Goal: Register for event/course

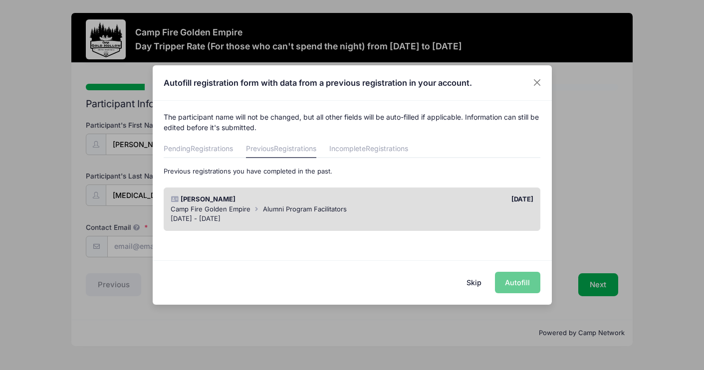
click at [433, 228] on div "Alicia Chu 09/04/2025 Camp Fire Golden Empire Alumni Program Facilitators Sep 1…" at bounding box center [352, 208] width 376 height 43
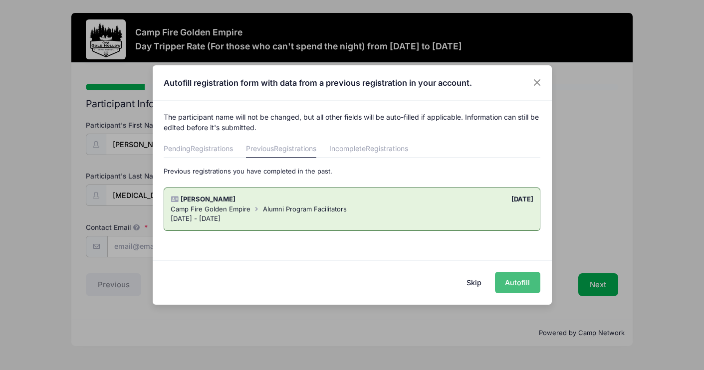
click at [512, 281] on button "Autofill" at bounding box center [517, 282] width 45 height 21
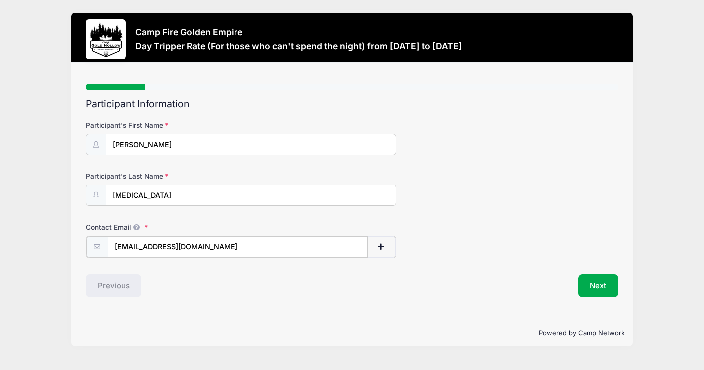
drag, startPoint x: 156, startPoint y: 247, endPoint x: 115, endPoint y: 249, distance: 40.9
click at [115, 249] on input "[EMAIL_ADDRESS][DOMAIN_NAME]" at bounding box center [237, 246] width 259 height 21
drag, startPoint x: 206, startPoint y: 250, endPoint x: 108, endPoint y: 249, distance: 97.7
click at [108, 249] on input "[EMAIL_ADDRESS][DOMAIN_NAME]" at bounding box center [237, 246] width 259 height 21
paste input "gonionlucinda"
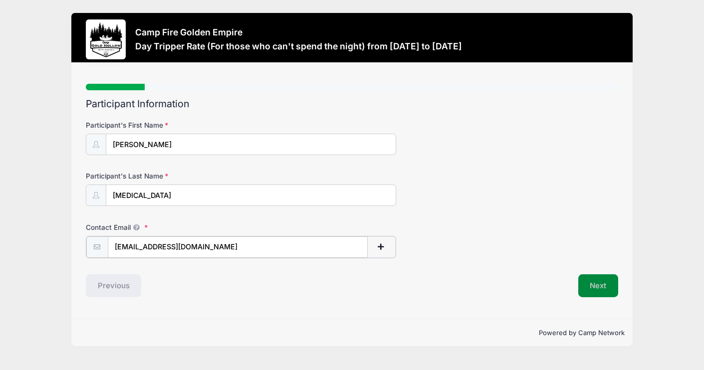
type input "gonionlucinda@gmail.com"
click at [599, 288] on button "Next" at bounding box center [598, 284] width 40 height 23
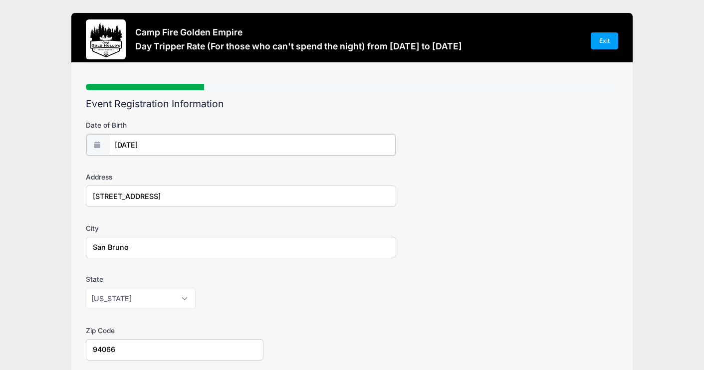
click at [120, 144] on input "11/22/2025" at bounding box center [252, 144] width 288 height 21
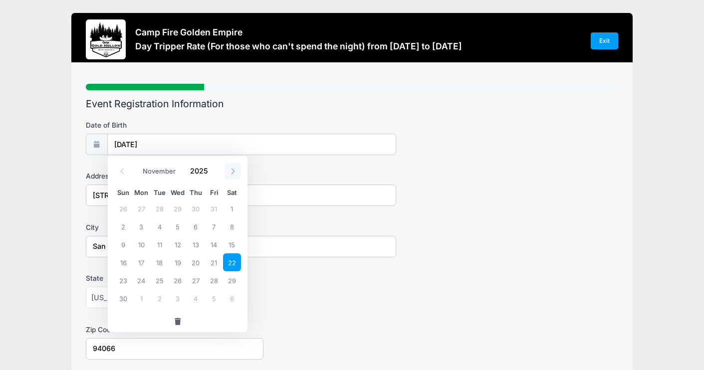
click at [229, 173] on icon at bounding box center [232, 171] width 6 height 6
click at [120, 175] on span at bounding box center [122, 171] width 16 height 17
click at [123, 173] on icon at bounding box center [122, 171] width 3 height 6
click at [123, 173] on icon at bounding box center [122, 171] width 6 height 6
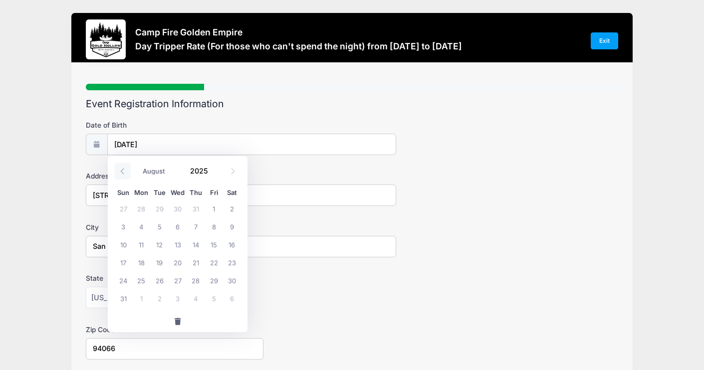
click at [123, 173] on icon at bounding box center [122, 171] width 6 height 6
click at [232, 174] on icon at bounding box center [232, 171] width 6 height 6
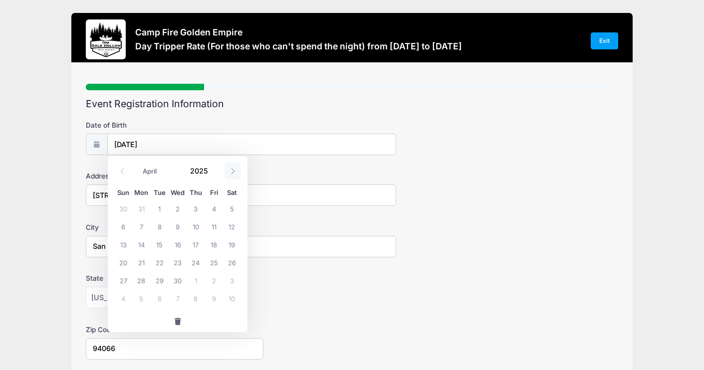
select select "4"
click at [205, 170] on input "2025" at bounding box center [201, 170] width 32 height 15
click at [213, 170] on span at bounding box center [213, 166] width 7 height 7
click at [213, 175] on span at bounding box center [213, 174] width 7 height 7
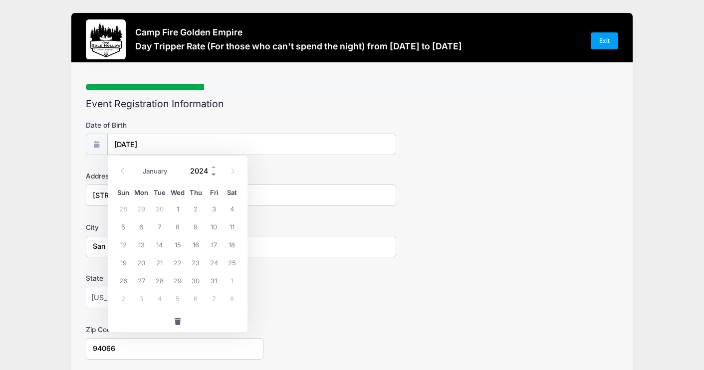
click at [213, 175] on span at bounding box center [213, 174] width 7 height 7
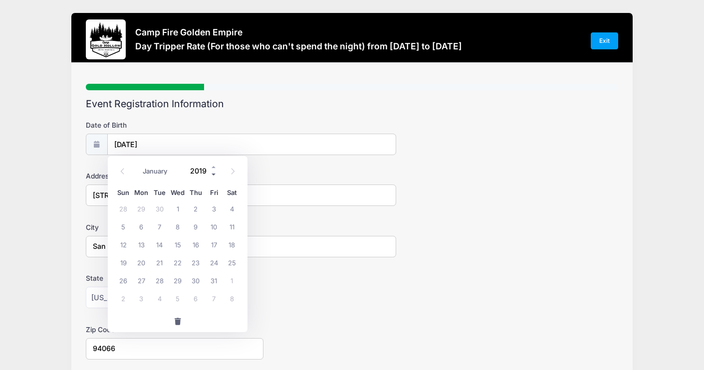
click at [213, 175] on span at bounding box center [213, 174] width 7 height 7
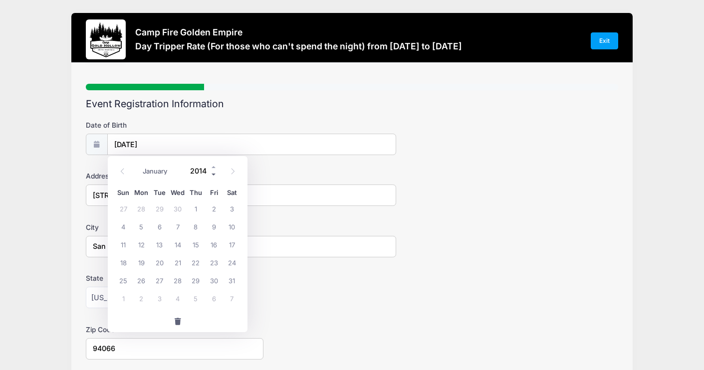
click at [213, 175] on span at bounding box center [213, 174] width 7 height 7
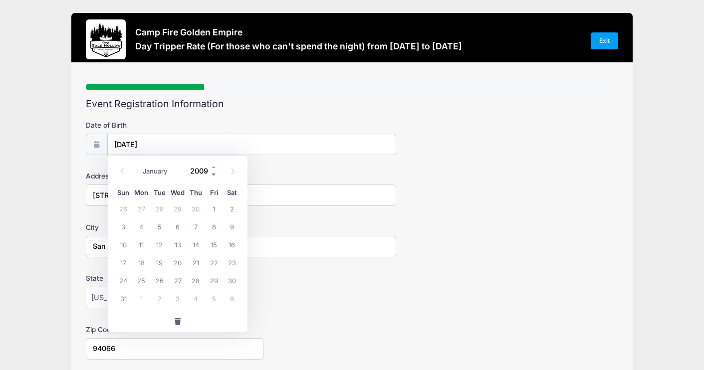
click at [213, 175] on span at bounding box center [213, 174] width 7 height 7
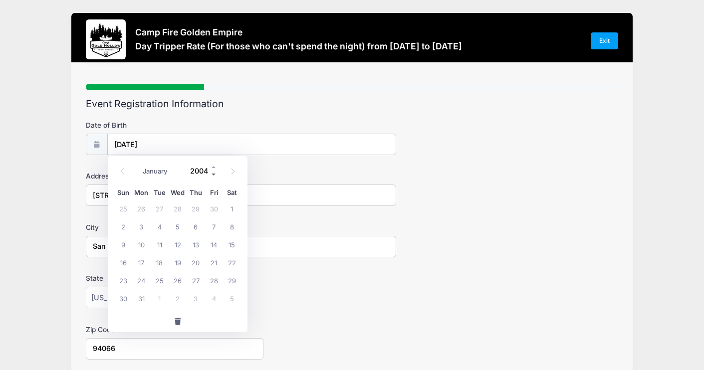
click at [213, 175] on span at bounding box center [213, 174] width 7 height 7
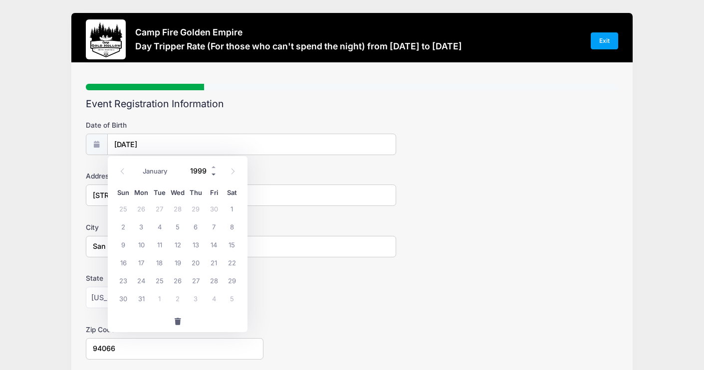
click at [213, 175] on span at bounding box center [213, 174] width 7 height 7
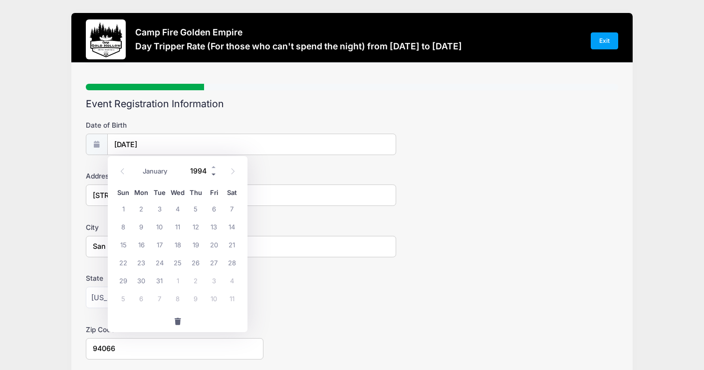
click at [213, 175] on span at bounding box center [213, 174] width 7 height 7
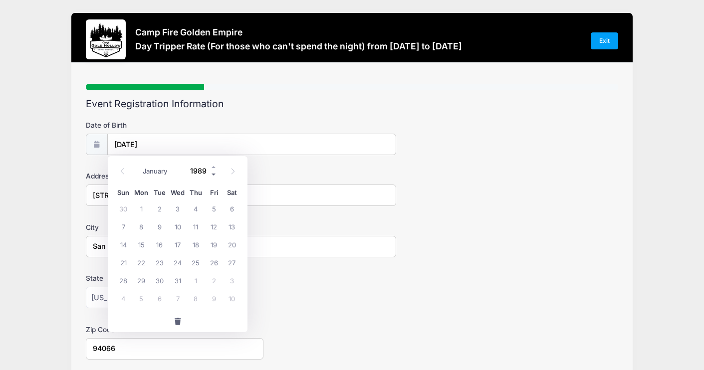
click at [213, 175] on span at bounding box center [213, 174] width 7 height 7
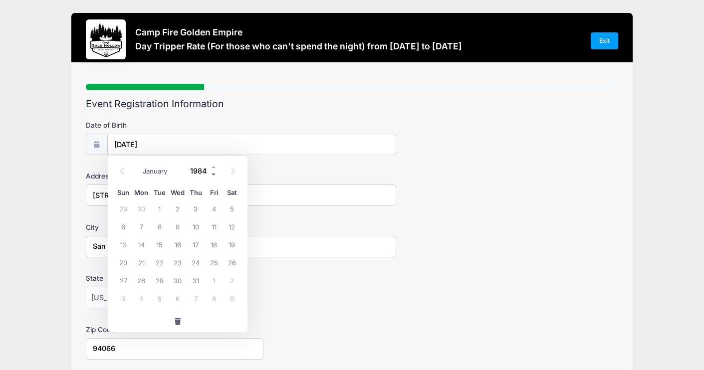
click at [213, 175] on span at bounding box center [213, 174] width 7 height 7
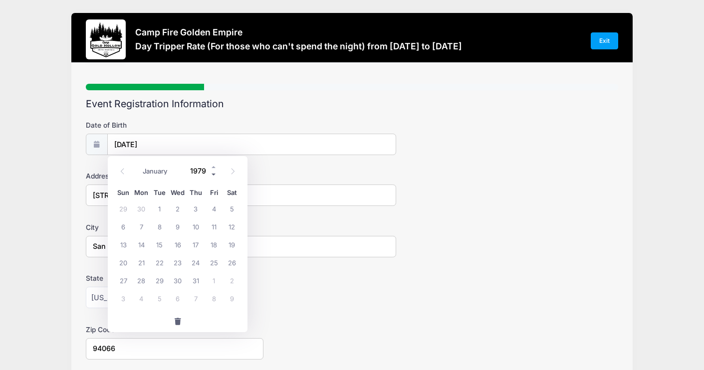
click at [213, 175] on span at bounding box center [213, 174] width 7 height 7
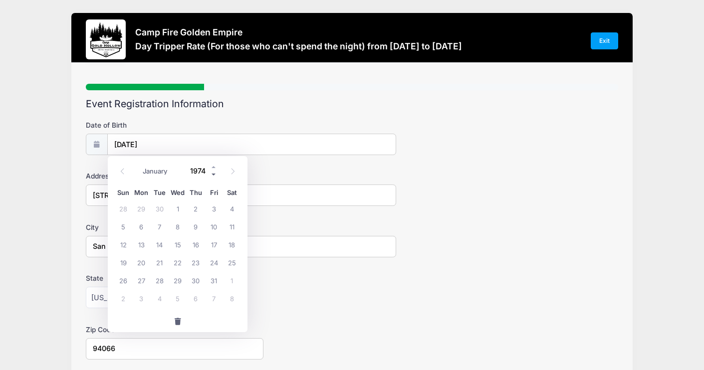
click at [213, 175] on span at bounding box center [213, 174] width 7 height 7
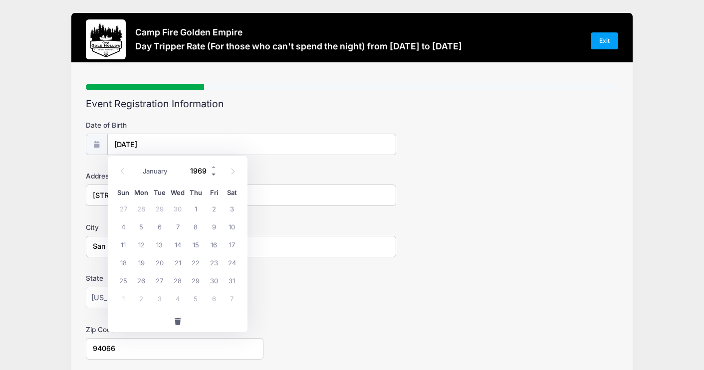
click at [213, 175] on span at bounding box center [213, 174] width 7 height 7
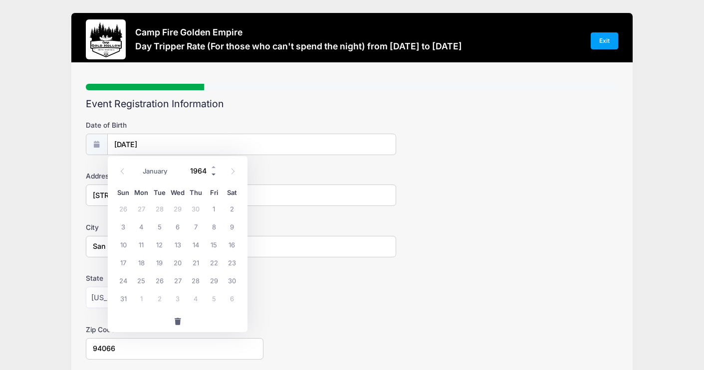
click at [213, 175] on span at bounding box center [213, 174] width 7 height 7
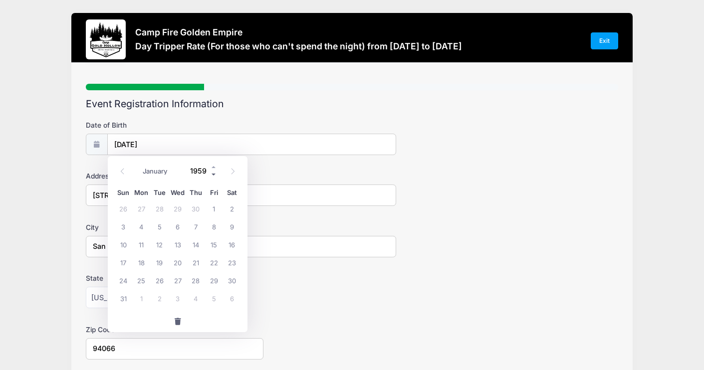
click at [213, 175] on span at bounding box center [213, 174] width 7 height 7
type input "1957"
click at [142, 281] on span "27" at bounding box center [141, 280] width 18 height 18
type input "05/27/1957"
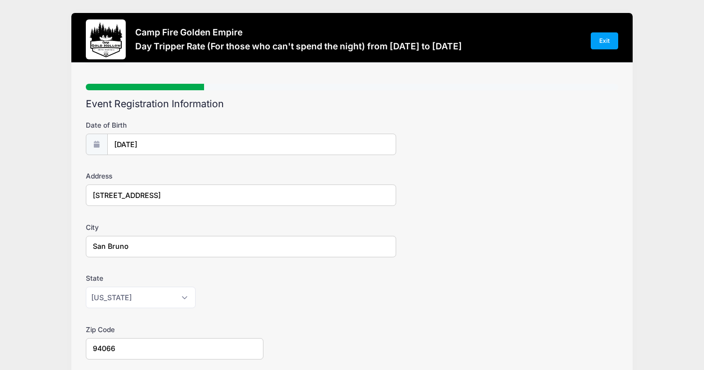
click at [101, 197] on input "140 Kent Court" at bounding box center [241, 194] width 311 height 21
click at [117, 196] on input "170 Kent Court" at bounding box center [241, 194] width 311 height 21
drag, startPoint x: 145, startPoint y: 196, endPoint x: 107, endPoint y: 199, distance: 38.1
click at [107, 199] on input "170 Kent Court" at bounding box center [241, 194] width 311 height 21
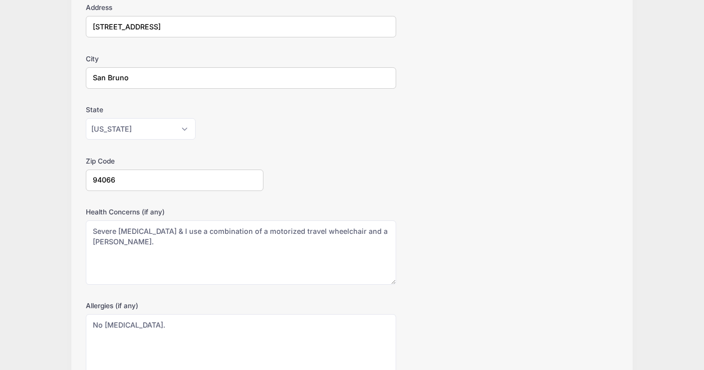
scroll to position [170, 0]
type input "170 Cabrillo Way"
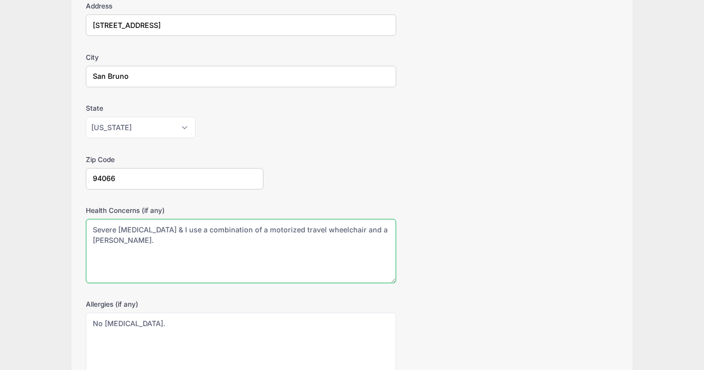
click at [120, 229] on textarea "Severe Arthritis & I use a combination of a motorized travel wheelchair and a w…" at bounding box center [241, 251] width 311 height 64
drag, startPoint x: 120, startPoint y: 229, endPoint x: 91, endPoint y: 230, distance: 28.9
click at [91, 230] on textarea "Severe Arthritis & I use a combination of a motorized travel wheelchair and a w…" at bounding box center [241, 251] width 311 height 64
drag, startPoint x: 121, startPoint y: 230, endPoint x: 296, endPoint y: 242, distance: 175.9
click at [296, 242] on textarea "Severe Arthritis & I use a combination of a motorized travel wheelchair and a w…" at bounding box center [241, 251] width 311 height 64
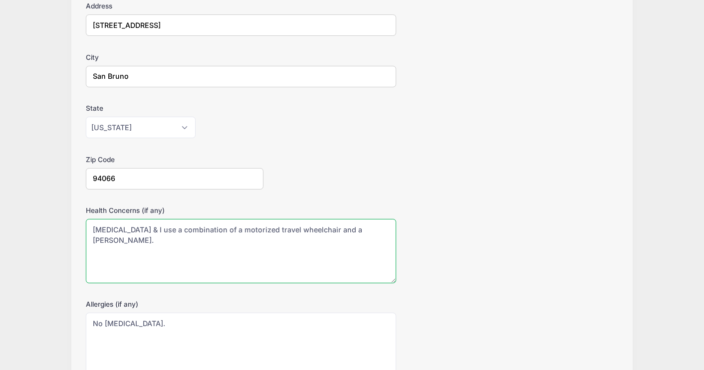
drag, startPoint x: 350, startPoint y: 229, endPoint x: 120, endPoint y: 229, distance: 230.4
click at [120, 229] on textarea "Severe Arthritis & I use a combination of a motorized travel wheelchair and a w…" at bounding box center [241, 251] width 311 height 64
click at [143, 241] on textarea "Severe Arthritis & I use a combination of a motorized travel wheelchair and a w…" at bounding box center [241, 251] width 311 height 64
click at [146, 241] on textarea "Severe Arthritis & I use a combination of a motorized travel wheelchair and a w…" at bounding box center [241, 251] width 311 height 64
click at [177, 240] on textarea "Severe Arthritis & I use a combination of a motorized travel wheelchair and a w…" at bounding box center [241, 251] width 311 height 64
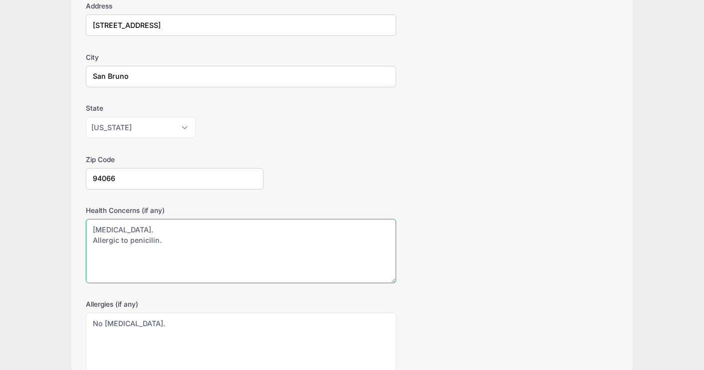
click at [150, 241] on textarea "Severe Arthritis & I use a combination of a motorized travel wheelchair and a w…" at bounding box center [241, 251] width 311 height 64
click at [172, 242] on textarea "Severe Arthritis & I use a combination of a motorized travel wheelchair and a w…" at bounding box center [241, 251] width 311 height 64
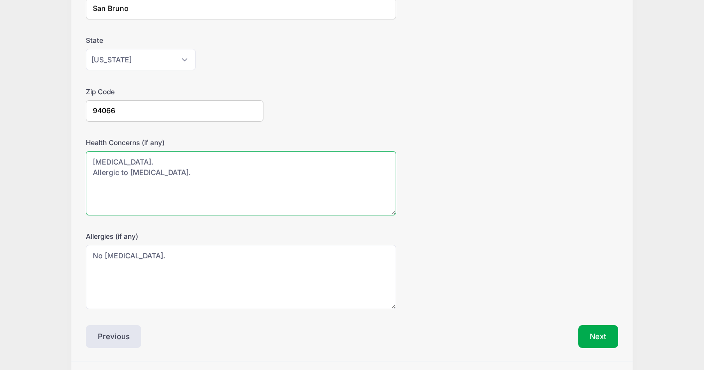
scroll to position [268, 0]
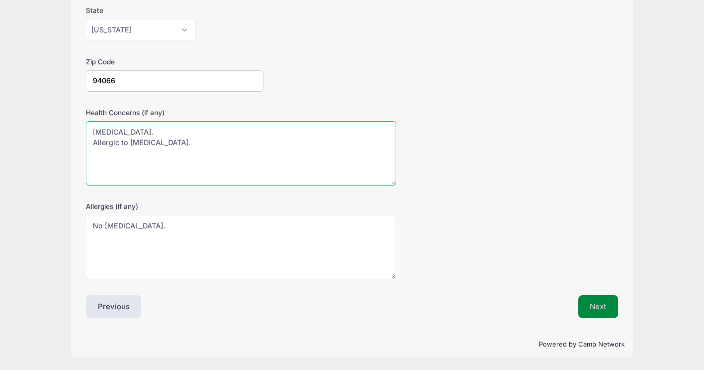
type textarea "Arthritis. Allergic to penicillin."
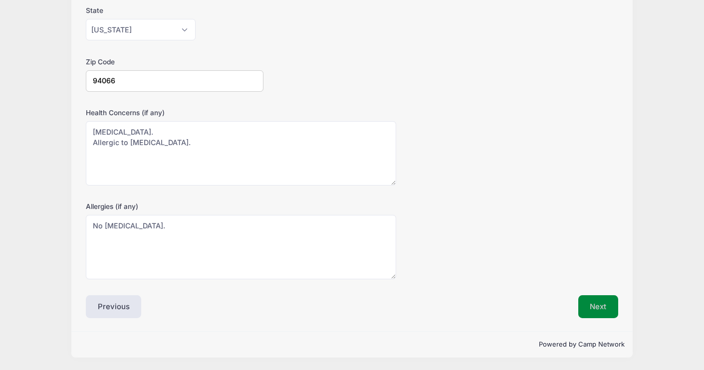
click at [601, 310] on button "Next" at bounding box center [598, 306] width 40 height 23
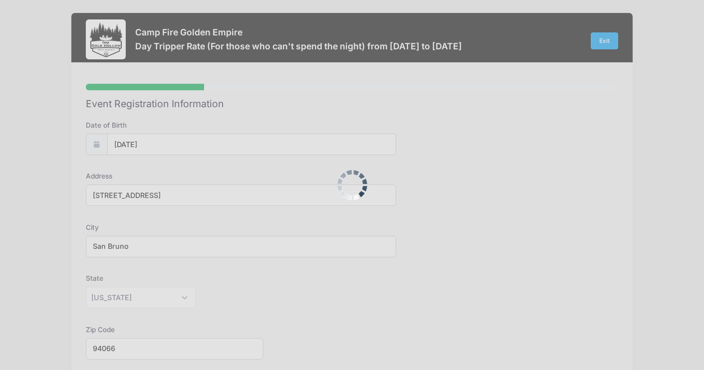
scroll to position [0, 0]
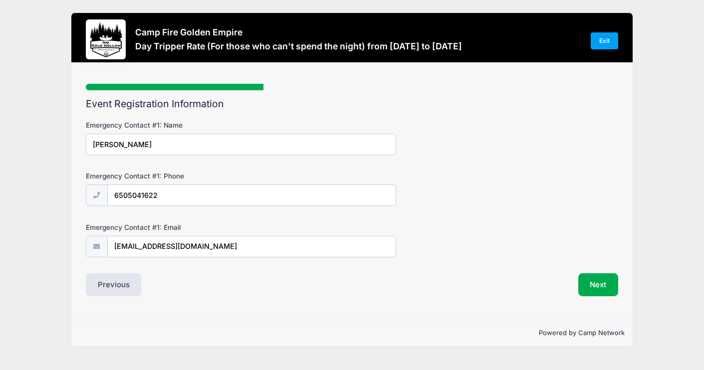
drag, startPoint x: 143, startPoint y: 146, endPoint x: 90, endPoint y: 146, distance: 53.4
click at [90, 146] on input "Lauren Chu" at bounding box center [241, 144] width 311 height 21
drag, startPoint x: 192, startPoint y: 247, endPoint x: 109, endPoint y: 245, distance: 83.3
click at [109, 245] on input "lchu09@gmail.com" at bounding box center [252, 246] width 288 height 21
drag, startPoint x: 161, startPoint y: 195, endPoint x: 108, endPoint y: 195, distance: 52.9
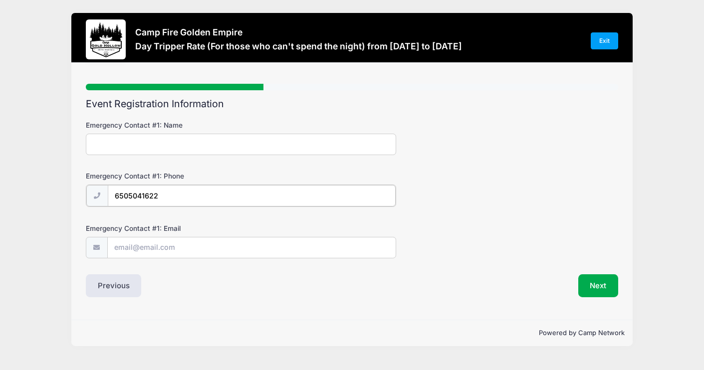
click at [108, 195] on input "6505041622" at bounding box center [252, 195] width 288 height 21
click at [102, 143] on input "Emergency Contact #1: Name" at bounding box center [241, 144] width 311 height 21
type input "Howard Dade"
click at [124, 193] on input "Emergency Contact #1: Phone" at bounding box center [252, 195] width 288 height 21
click at [128, 196] on input "Emergency Contact #1: Phone" at bounding box center [252, 195] width 288 height 21
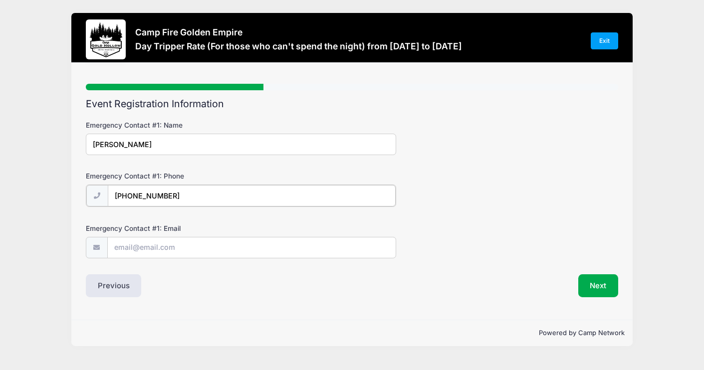
type input "(415) 244-8557"
click at [123, 247] on input "Emergency Contact #1: Email" at bounding box center [252, 246] width 288 height 21
paste input "howiescafe@gmail.com"
type input "howiescafe@gmail.com"
click at [593, 288] on button "Next" at bounding box center [598, 284] width 40 height 23
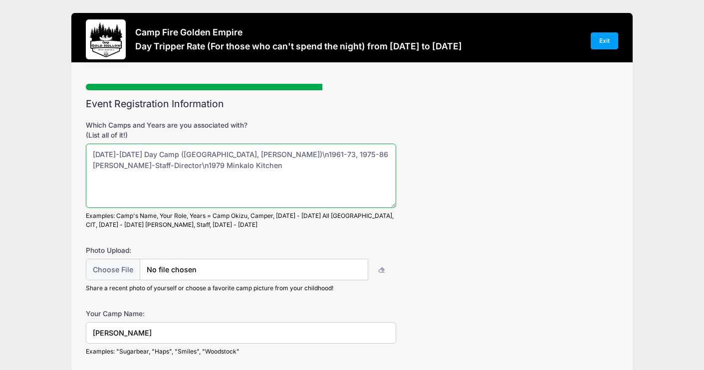
click at [107, 154] on textarea "1961-1968 Day Camp (Huddart, Junipero Serra)\n1961-73, 1975-86 Caniya Camper-St…" at bounding box center [241, 176] width 311 height 64
click at [129, 155] on textarea "1961-1968 Day Camp (Huddart, Junipero Serra)\n1961-73, 1975-86 Caniya Camper-St…" at bounding box center [241, 176] width 311 height 64
click at [259, 154] on textarea "1961-1968 Day Camp (Huddart, Junipero Serra)\n1961-73, 1975-86 Caniya Camper-St…" at bounding box center [241, 176] width 311 height 64
click at [275, 155] on textarea "1961-1968 Day Camp (Huddart, Junipero Serra)\n1961-73, 1975-86 Caniya Camper-St…" at bounding box center [241, 176] width 311 height 64
click at [288, 155] on textarea "1961-1968 Day Camp (Huddart, Junipero Serra)\n1961-73, 1975-86 Caniya Camper-St…" at bounding box center [241, 176] width 311 height 64
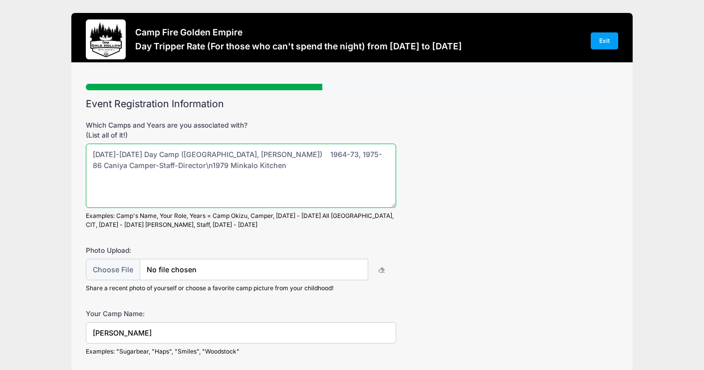
click at [306, 153] on textarea "1961-1968 Day Camp (Huddart, Junipero Serra)\n1961-73, 1975-86 Caniya Camper-St…" at bounding box center [241, 176] width 311 height 64
drag, startPoint x: 221, startPoint y: 166, endPoint x: 139, endPoint y: 168, distance: 81.8
click at [139, 168] on textarea "1961-1968 Day Camp (Huddart, Junipero Serra)\n1961-73, 1975-86 Caniya Camper-St…" at bounding box center [241, 176] width 311 height 64
click at [255, 156] on textarea "1961-1968 Day Camp (Huddart, Junipero Serra)\n1961-73, 1975-86 Caniya Camper-St…" at bounding box center [241, 176] width 311 height 64
click at [262, 156] on textarea "1961-1968 Day Camp (Huddart, Junipero Serra)\n1961-73, 1975-86 Caniya Camper-St…" at bounding box center [241, 176] width 311 height 64
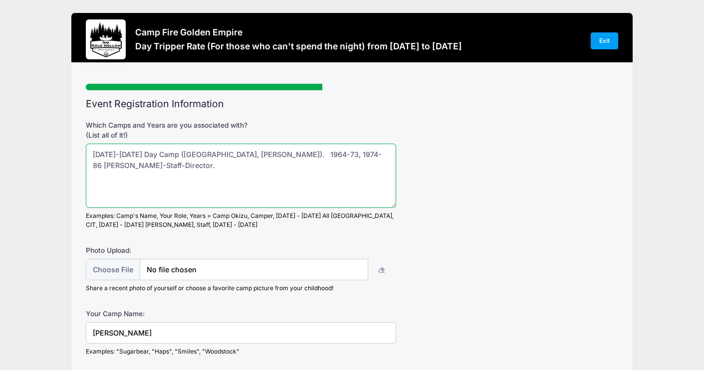
click at [320, 156] on textarea "1961-1968 Day Camp (Huddart, Junipero Serra)\n1961-73, 1975-86 Caniya Camper-St…" at bounding box center [241, 176] width 311 height 64
click at [319, 154] on textarea "1961-1968 Day Camp (Huddart, Junipero Serra)\n1961-73, 1975-86 Caniya Camper-St…" at bounding box center [241, 176] width 311 height 64
click at [317, 154] on textarea "1961-1968 Day Camp (Huddart, Junipero Serra)\n1961-73, 1975-86 Caniya Camper-St…" at bounding box center [241, 176] width 311 height 64
drag, startPoint x: 317, startPoint y: 154, endPoint x: 286, endPoint y: 155, distance: 31.4
click at [286, 155] on textarea "1961-1968 Day Camp (Huddart, Junipero Serra)\n1961-73, 1975-86 Caniya Camper-St…" at bounding box center [241, 176] width 311 height 64
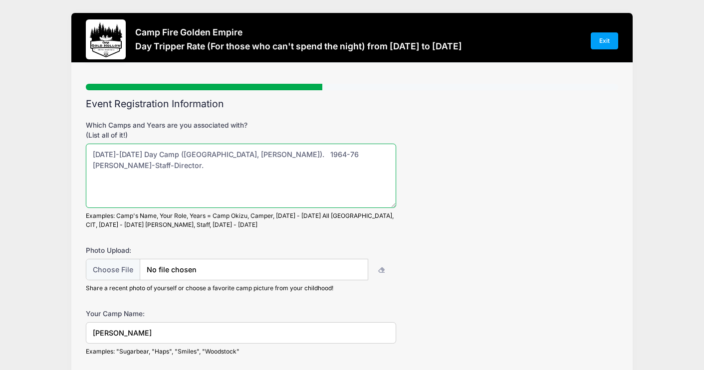
click at [119, 167] on textarea "1961-1968 Day Camp (Huddart, Junipero Serra)\n1961-73, 1975-86 Caniya Camper-St…" at bounding box center [241, 176] width 311 height 64
type textarea "1964-1971 Day Camp (Huddart, Junipero Serra). 1964-76 Caniya Camper-Staff-CIT D…"
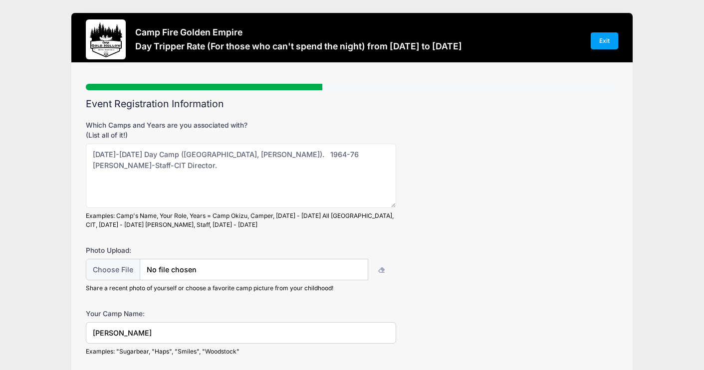
drag, startPoint x: 123, startPoint y: 334, endPoint x: 85, endPoint y: 332, distance: 37.9
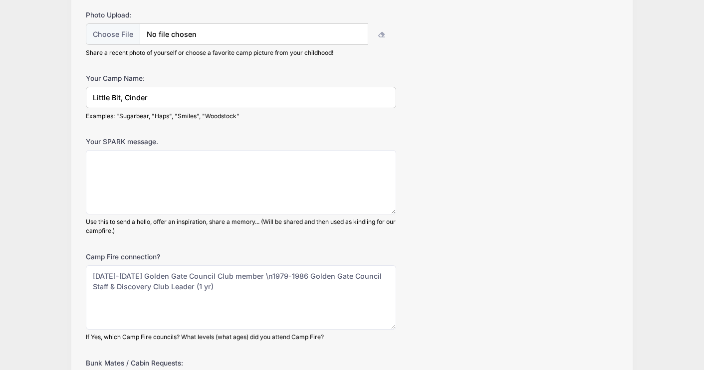
scroll to position [243, 0]
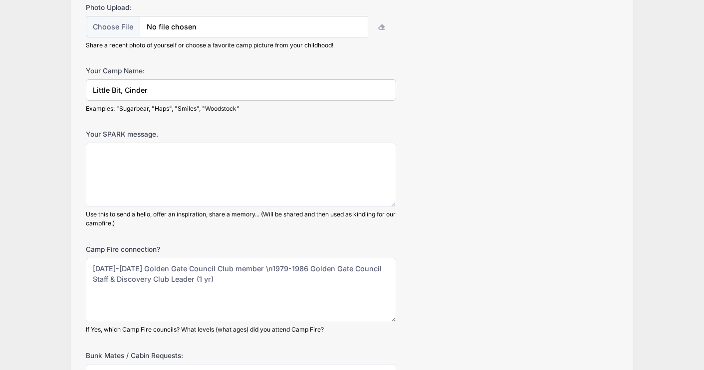
type input "Little Bit, Cinder"
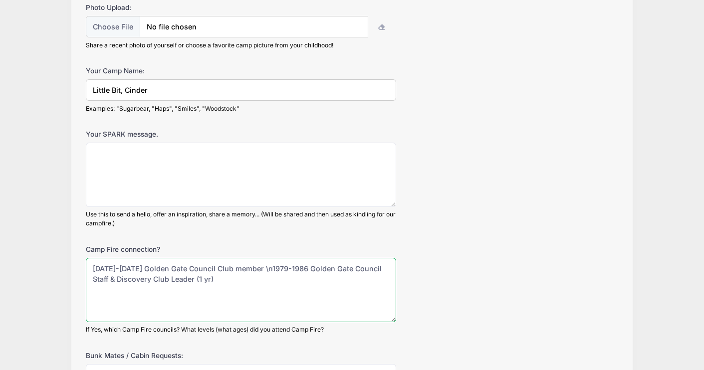
click at [108, 268] on textarea "1960-1968 Golden Gate Council Club member \n1979-1986 Golden Gate Council Staff…" at bounding box center [241, 290] width 311 height 64
click at [128, 268] on textarea "1960-1968 Golden Gate Council Club member \n1979-1986 Golden Gate Council Staff…" at bounding box center [241, 290] width 311 height 64
click at [254, 268] on textarea "1960-1968 Golden Gate Council Club member \n1979-1986 Golden Gate Council Staff…" at bounding box center [241, 290] width 311 height 64
drag, startPoint x: 251, startPoint y: 268, endPoint x: 252, endPoint y: 285, distance: 17.0
click at [252, 285] on textarea "1960-1968 Golden Gate Council Club member \n1979-1986 Golden Gate Council Staff…" at bounding box center [241, 290] width 311 height 64
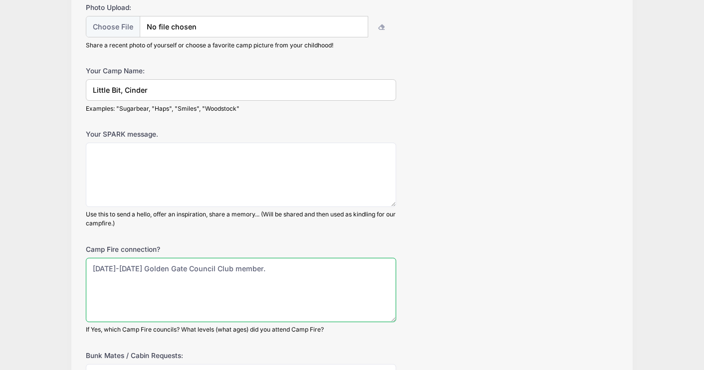
click at [126, 271] on textarea "1960-1968 Golden Gate Council Club member \n1979-1986 Golden Gate Council Staff…" at bounding box center [241, 290] width 311 height 64
type textarea "1963-1970 Golden Gate Council Club member."
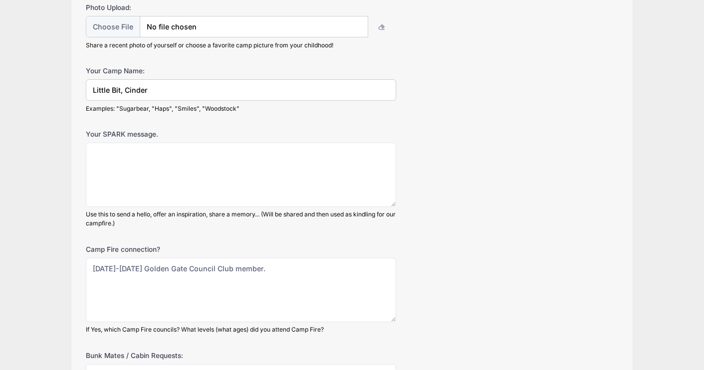
click at [432, 323] on div "Camp Fire connection? 1960-1968 Golden Gate Council Club member \n1979-1986 Gol…" at bounding box center [352, 289] width 532 height 90
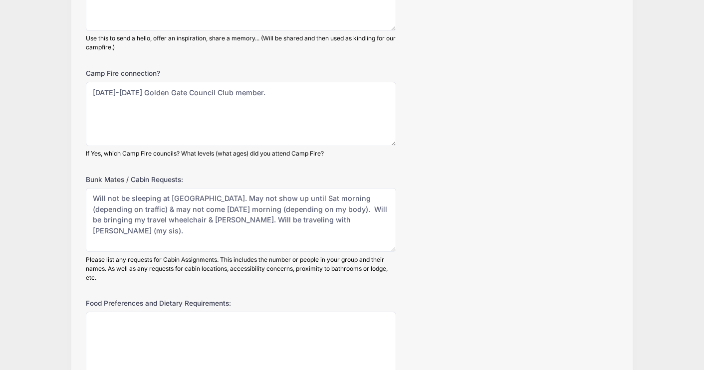
scroll to position [424, 0]
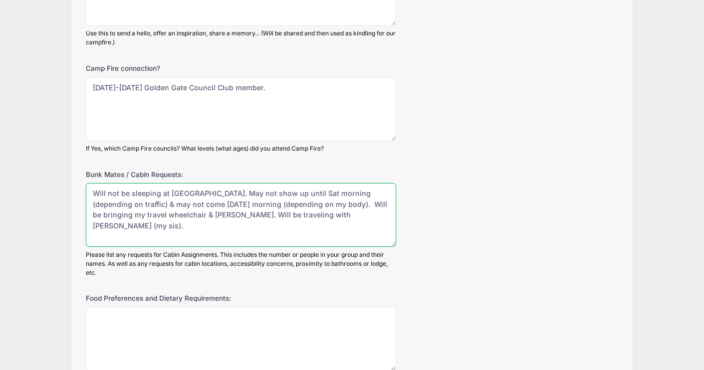
drag, startPoint x: 321, startPoint y: 204, endPoint x: 185, endPoint y: 215, distance: 136.1
click at [185, 215] on textarea "Will not be sleeping at Gold Hollow. May not show up until Sat morning (dependi…" at bounding box center [241, 215] width 311 height 64
click at [121, 217] on textarea "Will not be sleeping at Gold Hollow. May not show up until Sat morning (dependi…" at bounding box center [241, 215] width 311 height 64
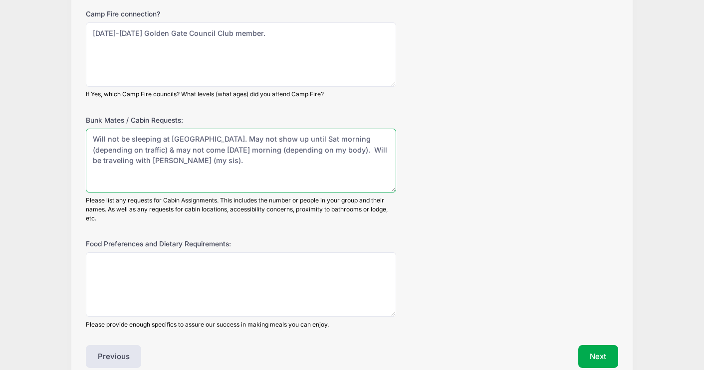
scroll to position [475, 0]
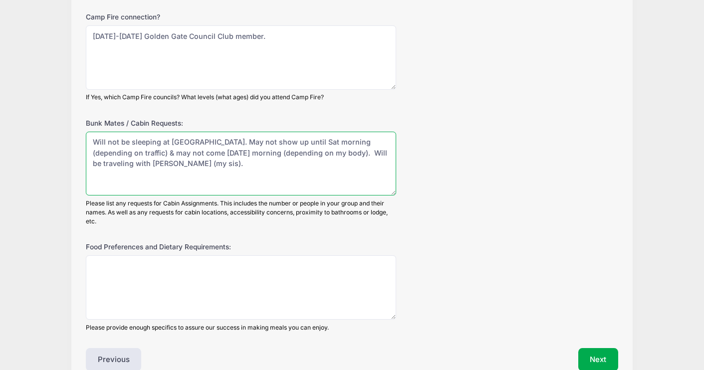
click at [216, 142] on textarea "Will not be sleeping at Gold Hollow. May not show up until Sat morning (dependi…" at bounding box center [241, 164] width 311 height 64
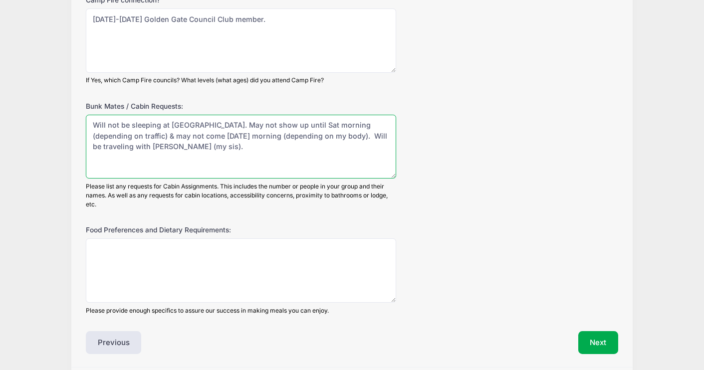
scroll to position [528, 0]
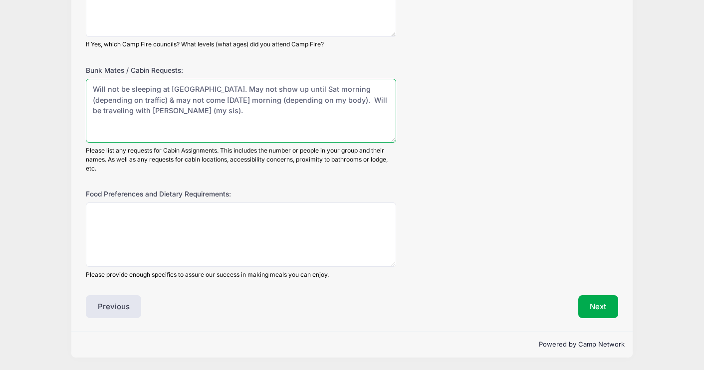
click at [129, 110] on textarea "Will not be sleeping at Gold Hollow. May not show up until Sat morning (dependi…" at bounding box center [241, 111] width 311 height 64
type textarea "Will not be sleeping at Gold Hollow. May not show up until Sat morning (dependi…"
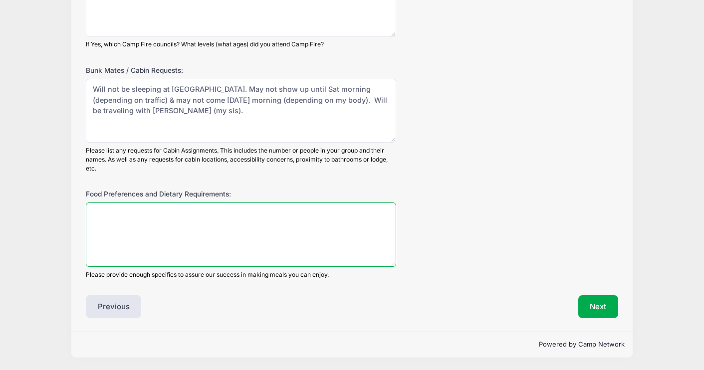
click at [97, 214] on textarea "Food Preferences and Dietary Requirements:" at bounding box center [241, 234] width 311 height 64
type textarea "None"
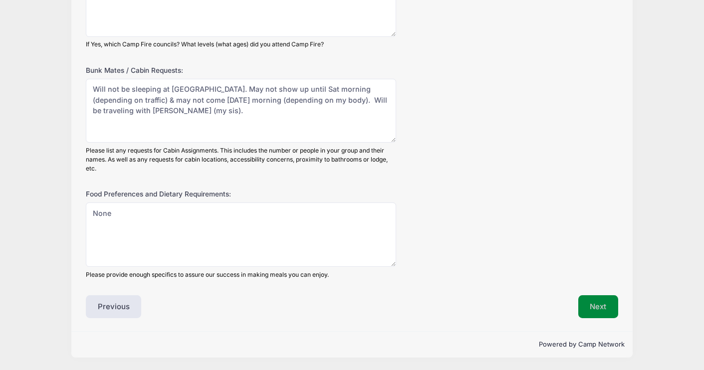
click at [598, 307] on button "Next" at bounding box center [598, 306] width 40 height 23
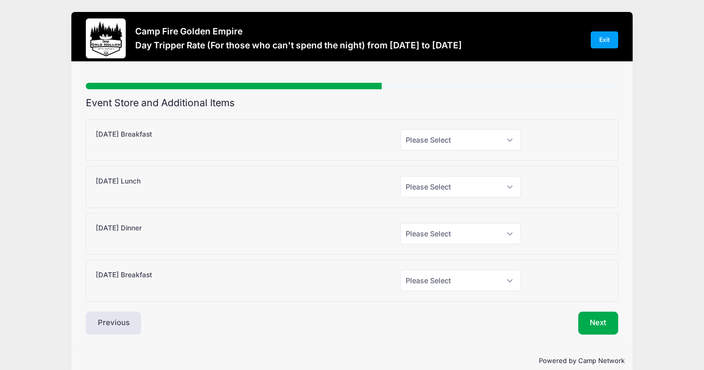
scroll to position [0, 0]
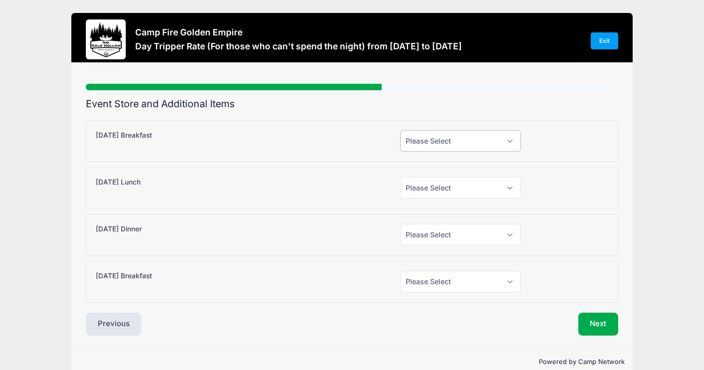
click at [512, 140] on select "Please Select Yes (+$10.00) No" at bounding box center [460, 140] width 121 height 21
select select "1"
click at [400, 130] on select "Please Select Yes (+$10.00) No" at bounding box center [460, 140] width 121 height 21
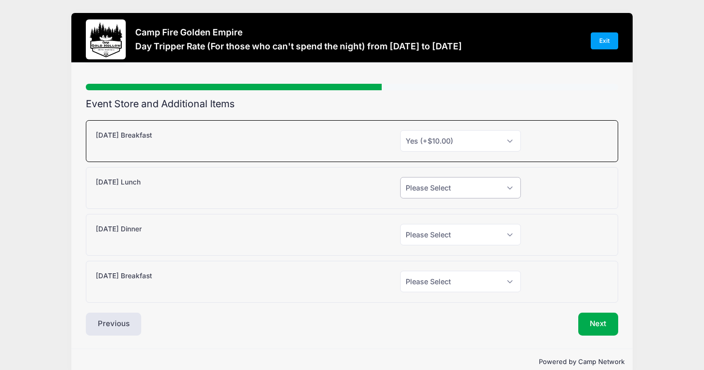
click at [507, 188] on select "Please Select Yes (+$15.00) No" at bounding box center [460, 187] width 121 height 21
select select "1"
click at [400, 177] on select "Please Select Yes (+$15.00) No" at bounding box center [460, 187] width 121 height 21
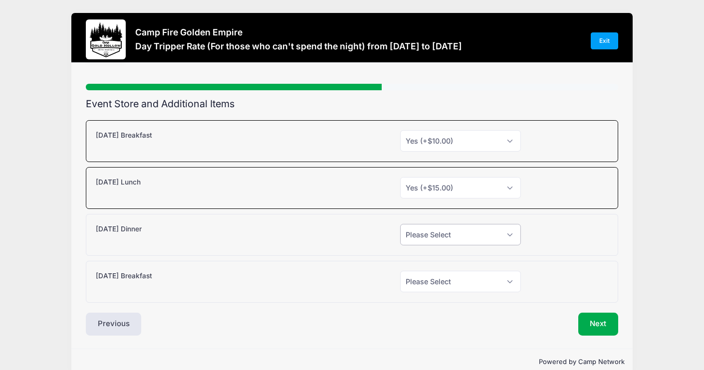
click at [507, 236] on select "Please Select Yes (+$15.00) No" at bounding box center [460, 234] width 121 height 21
select select "1"
click at [400, 224] on select "Please Select Yes (+$15.00) No" at bounding box center [460, 234] width 121 height 21
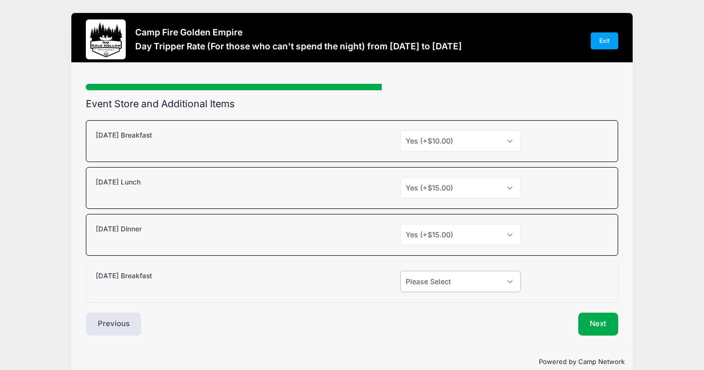
click at [508, 281] on select "Please Select Yes (+$10.00) No" at bounding box center [460, 281] width 121 height 21
click at [593, 324] on button "Next" at bounding box center [598, 324] width 40 height 23
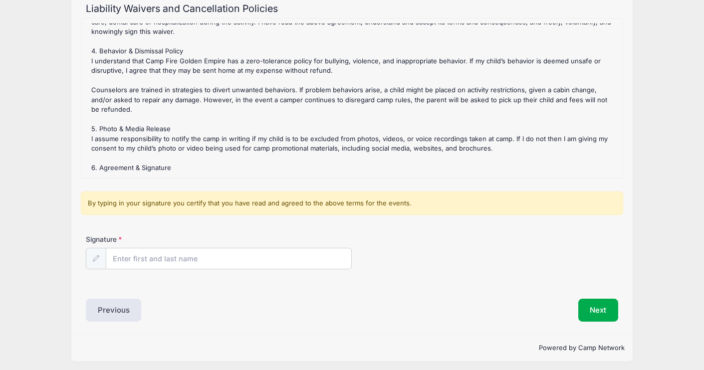
scroll to position [97, 0]
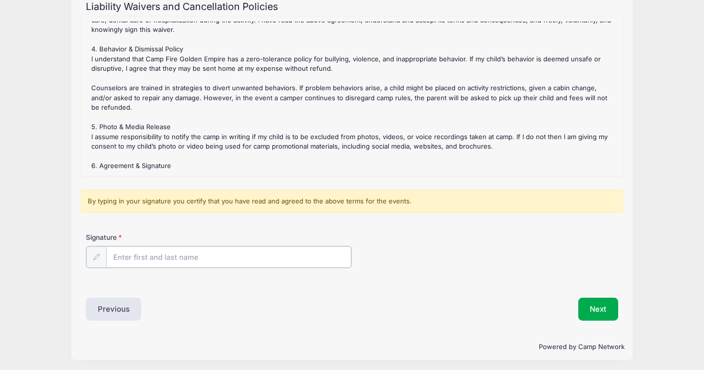
click at [119, 255] on input "Signature" at bounding box center [228, 256] width 245 height 21
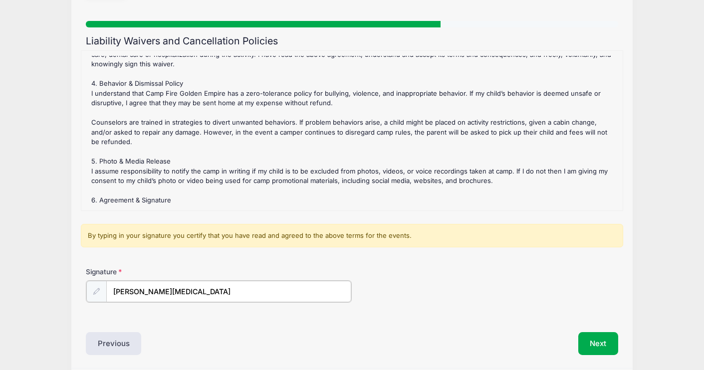
scroll to position [100, 0]
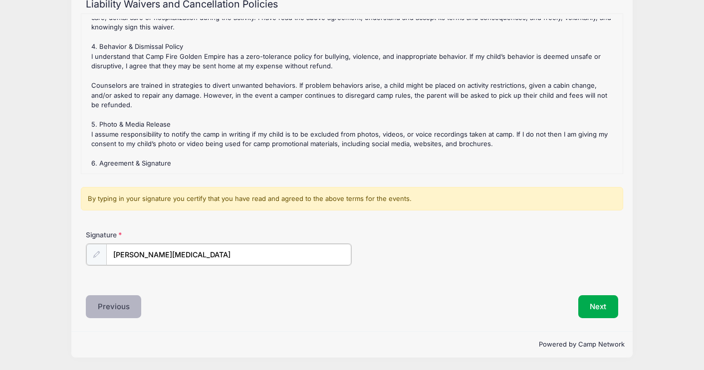
type input "Lucinda Gonion"
click at [112, 305] on button "Previous" at bounding box center [114, 306] width 56 height 23
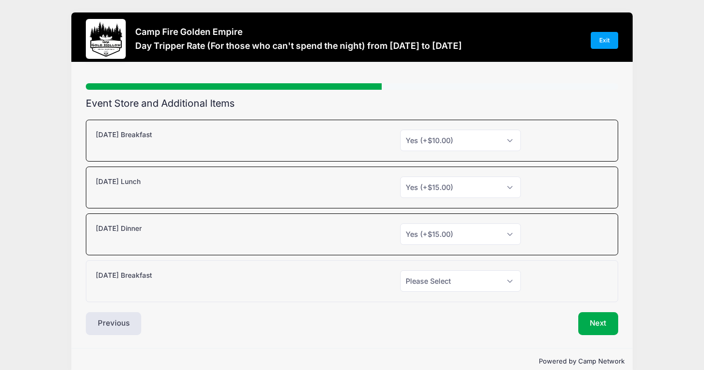
scroll to position [0, 0]
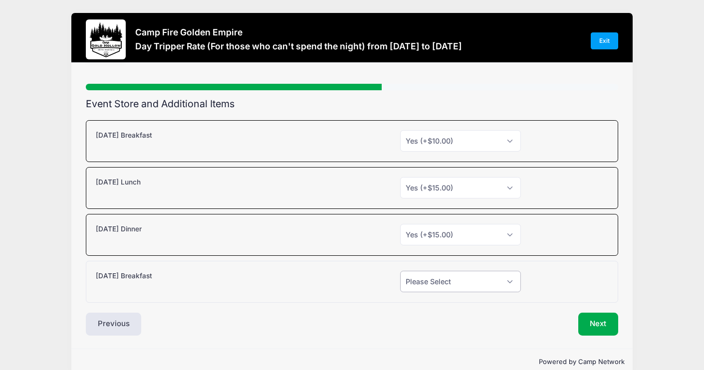
click at [511, 280] on select "Please Select Yes (+$10.00) No" at bounding box center [460, 281] width 121 height 21
click at [590, 323] on button "Next" at bounding box center [598, 324] width 40 height 23
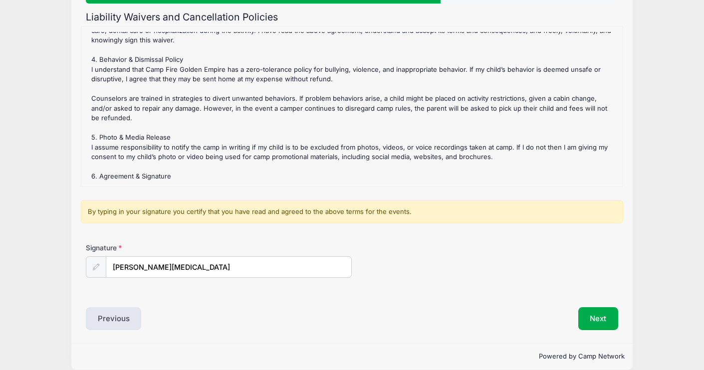
scroll to position [99, 0]
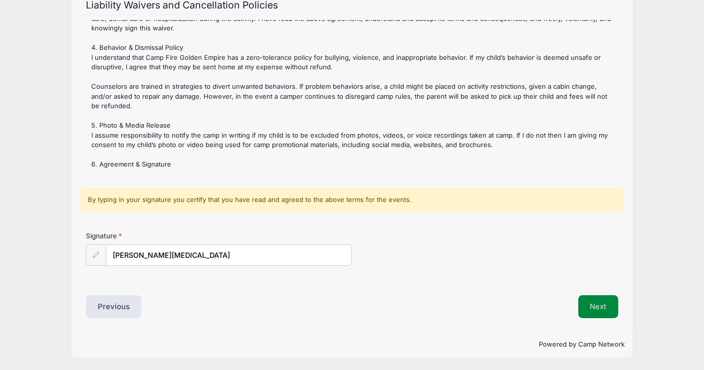
click at [599, 308] on button "Next" at bounding box center [598, 306] width 40 height 23
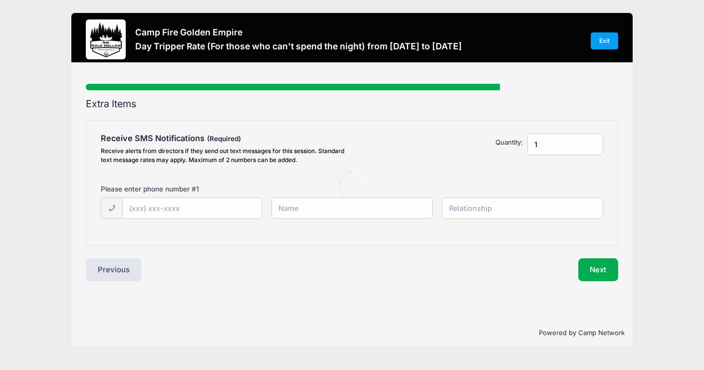
scroll to position [0, 0]
click at [137, 208] on input "text" at bounding box center [192, 208] width 138 height 21
click at [139, 209] on input "text" at bounding box center [192, 208] width 138 height 21
click at [287, 210] on input "text" at bounding box center [351, 207] width 161 height 21
click at [275, 210] on input "text" at bounding box center [351, 207] width 161 height 21
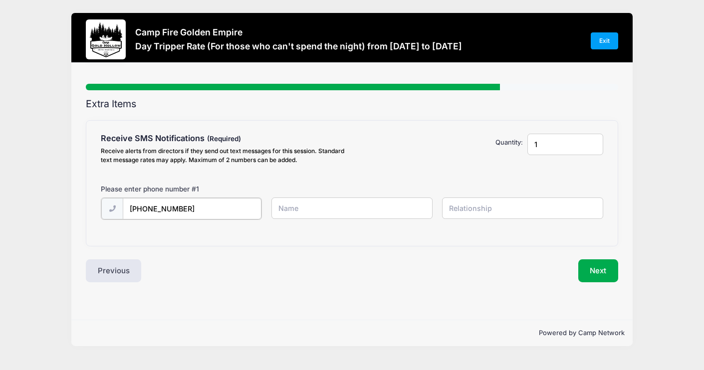
drag, startPoint x: 186, startPoint y: 209, endPoint x: 150, endPoint y: 208, distance: 36.4
click at [150, 208] on input "(650) 583-4830" at bounding box center [192, 208] width 138 height 21
type input "(650) 504-1622"
click at [287, 205] on input "text" at bounding box center [351, 207] width 161 height 21
type input "Lauren Chu"
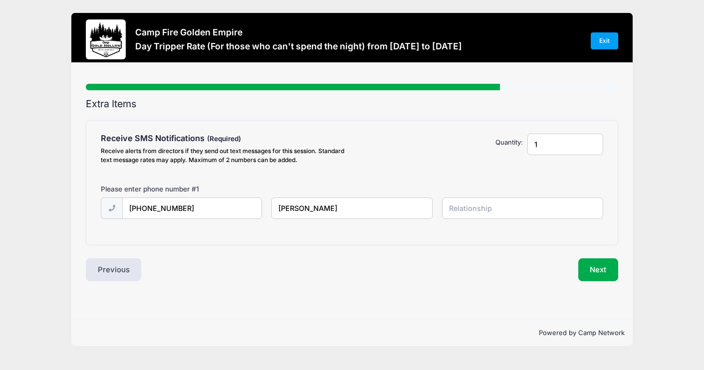
click at [448, 209] on input "text" at bounding box center [522, 207] width 161 height 21
type input "niece"
click at [541, 140] on input "1" at bounding box center [565, 144] width 76 height 21
type input "2"
click at [592, 141] on input "2" at bounding box center [565, 144] width 76 height 21
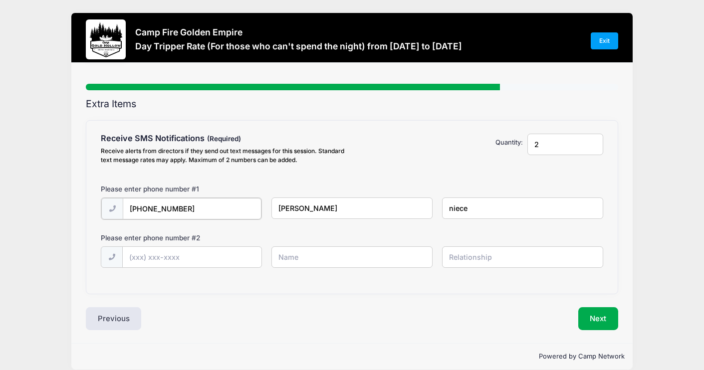
drag, startPoint x: 183, startPoint y: 206, endPoint x: 126, endPoint y: 208, distance: 57.9
click at [126, 208] on input "(650) 504-1622" at bounding box center [192, 208] width 138 height 21
click at [131, 261] on input "text" at bounding box center [192, 256] width 138 height 21
paste input "(650) 504-1622"
type input "(650) 504-1622"
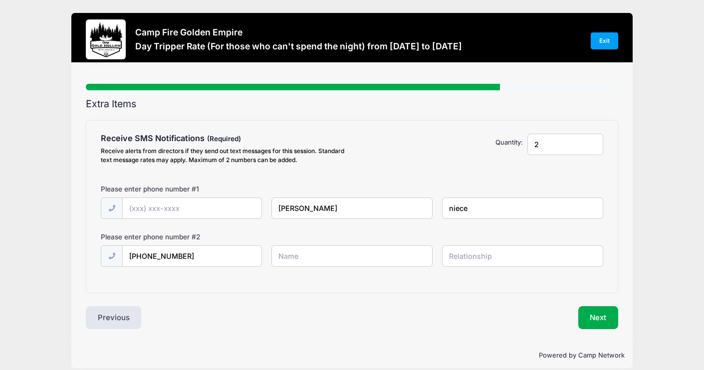
drag, startPoint x: 321, startPoint y: 209, endPoint x: 275, endPoint y: 211, distance: 45.9
click at [275, 211] on input "Lauren Chu" at bounding box center [351, 207] width 161 height 21
click at [281, 256] on input "text" at bounding box center [351, 255] width 161 height 21
paste input "Lauren Chu"
type input "Lauren Chu"
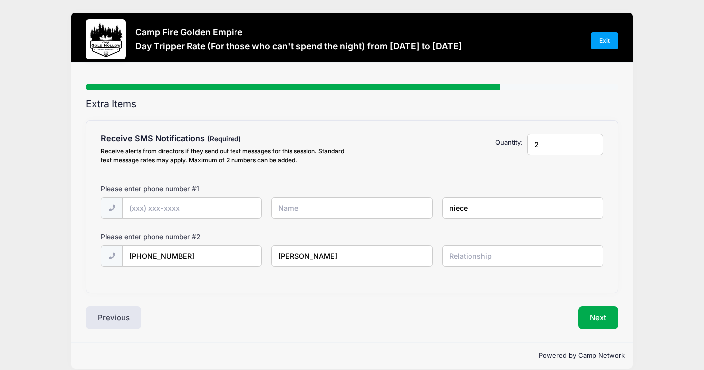
drag, startPoint x: 476, startPoint y: 204, endPoint x: 442, endPoint y: 205, distance: 33.9
click at [442, 205] on input "niece" at bounding box center [522, 207] width 161 height 21
click at [451, 257] on input "text" at bounding box center [522, 255] width 161 height 21
paste input "niece"
type input "niece"
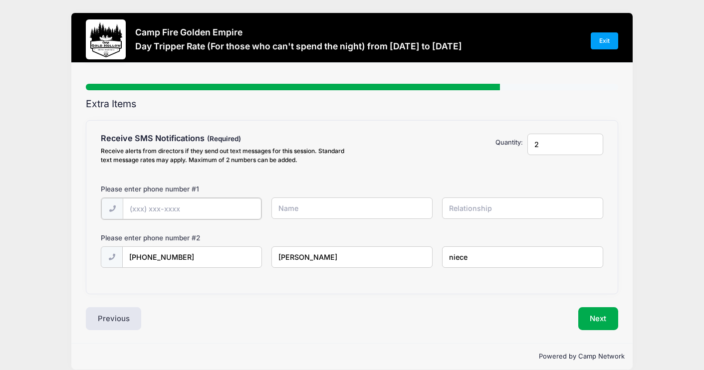
click at [138, 211] on input "text" at bounding box center [192, 208] width 138 height 21
click at [138, 211] on input "(6" at bounding box center [192, 208] width 138 height 21
type input "(6"
type input "(415"
click at [291, 211] on input "text" at bounding box center [351, 207] width 161 height 21
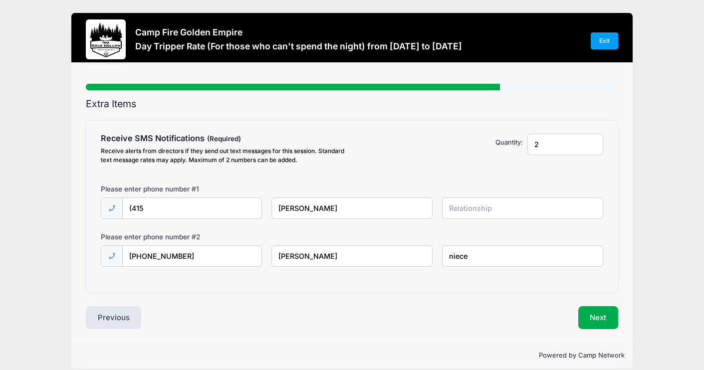
type input "Howard"
click at [451, 210] on input "text" at bounding box center [522, 207] width 161 height 21
type input "Dade"
click at [595, 318] on button "Next" at bounding box center [598, 317] width 40 height 23
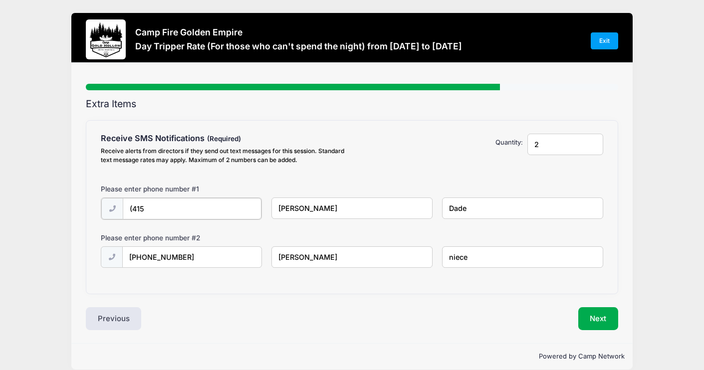
click at [143, 208] on input "(415" at bounding box center [192, 208] width 138 height 21
type input "(415) 244-8557"
click at [601, 320] on button "Next" at bounding box center [598, 317] width 40 height 23
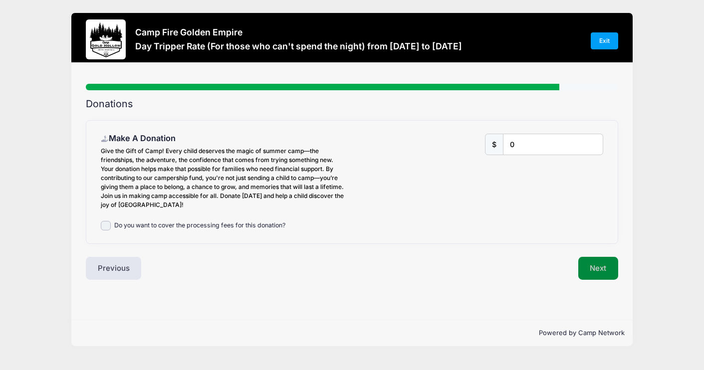
click at [594, 268] on button "Next" at bounding box center [598, 268] width 40 height 23
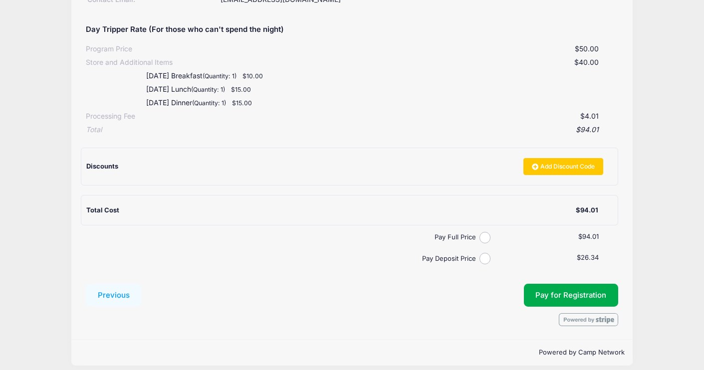
scroll to position [179, 0]
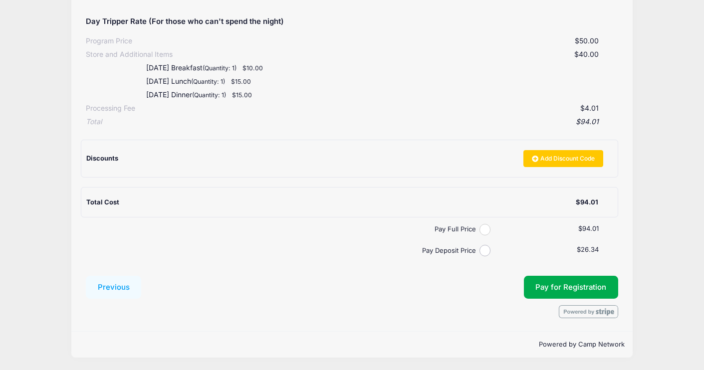
click at [485, 228] on input "Pay Full Price" at bounding box center [484, 229] width 11 height 11
radio input "true"
click at [582, 287] on button "Pay for Registration" at bounding box center [571, 287] width 95 height 23
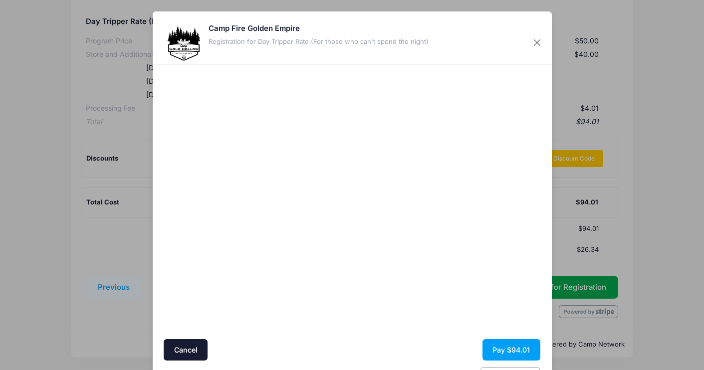
scroll to position [32, 0]
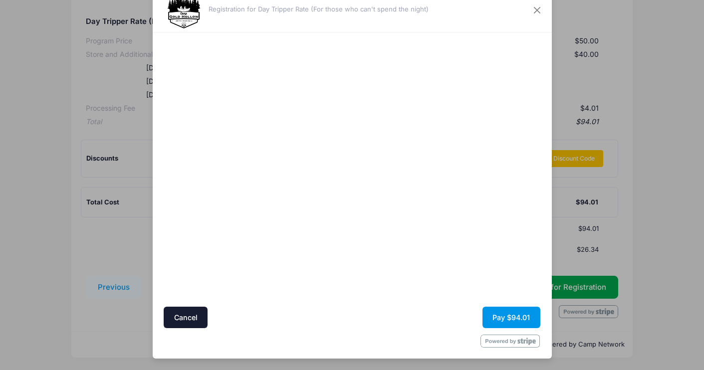
click at [505, 316] on button "Pay $94.01" at bounding box center [511, 317] width 58 height 21
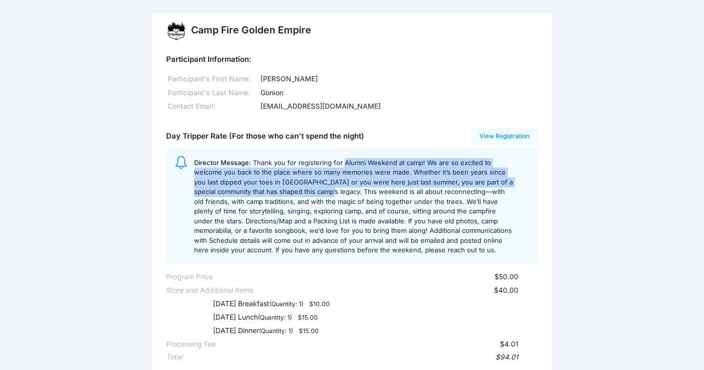
drag, startPoint x: 342, startPoint y: 163, endPoint x: 338, endPoint y: 192, distance: 29.8
click at [338, 192] on span "Thank you for registering for Alumni Weekend at camp! We are so excited to welc…" at bounding box center [353, 207] width 319 height 96
copy span "Alumni Weekend at camp! We are so excited to welcome you back to the place wher…"
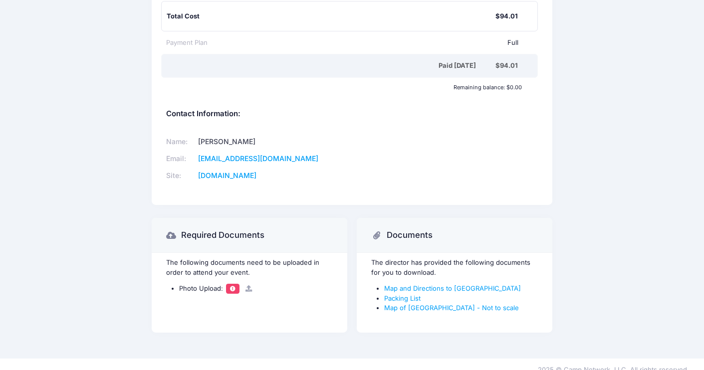
scroll to position [375, 0]
click at [401, 299] on link "Packing List" at bounding box center [402, 297] width 36 height 8
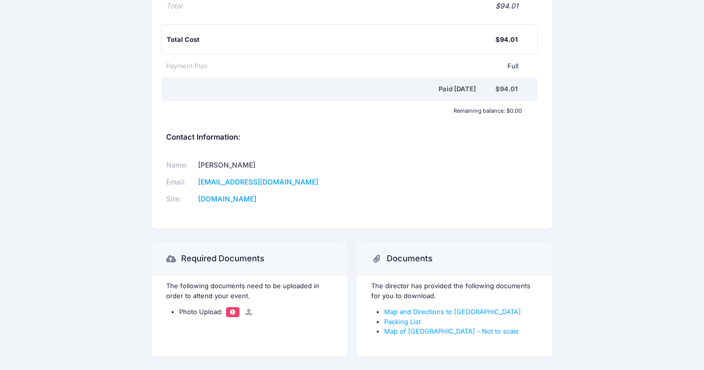
scroll to position [355, 0]
